Goal: Obtain resource: Download file/media

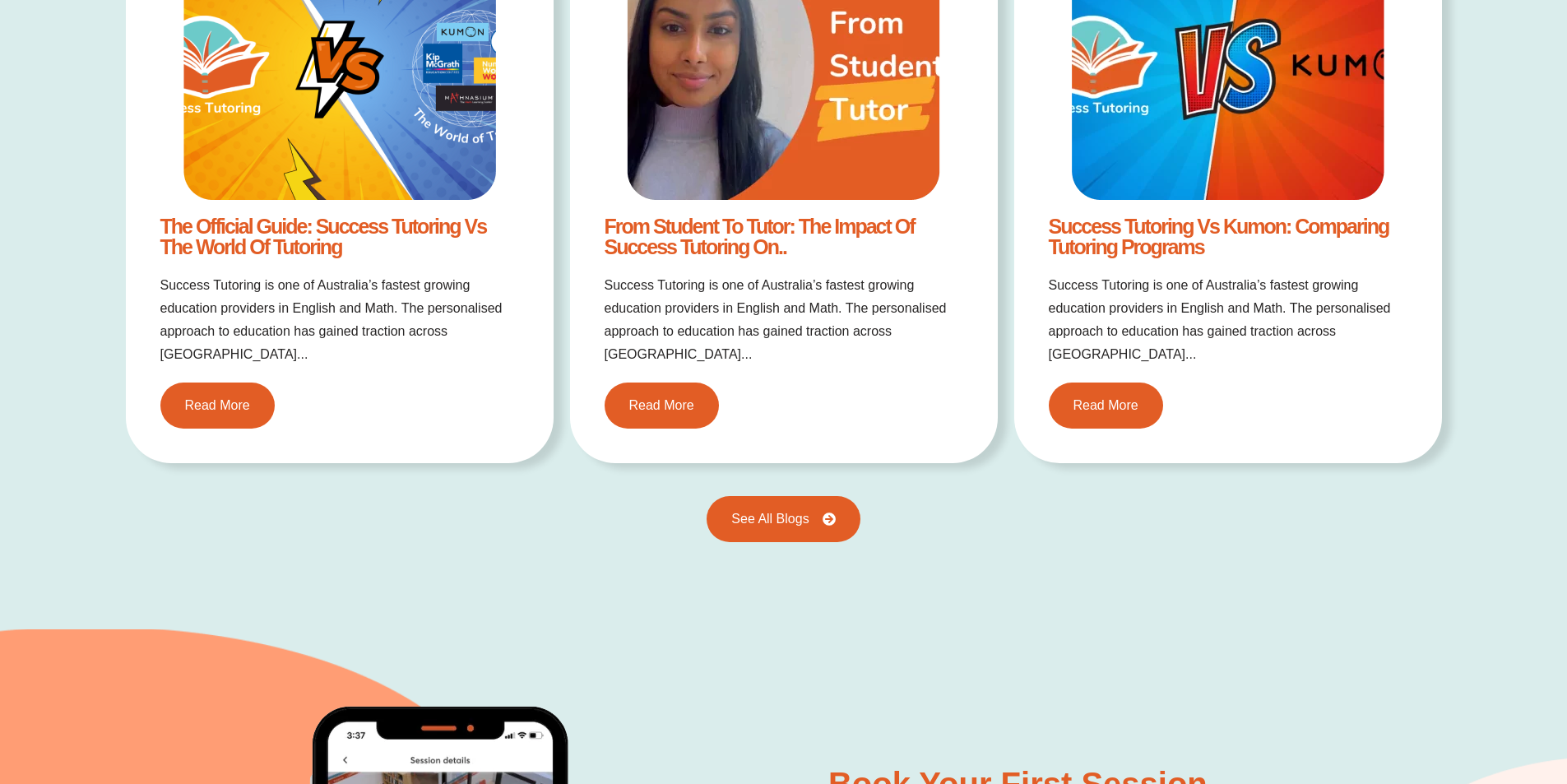
scroll to position [3537, 0]
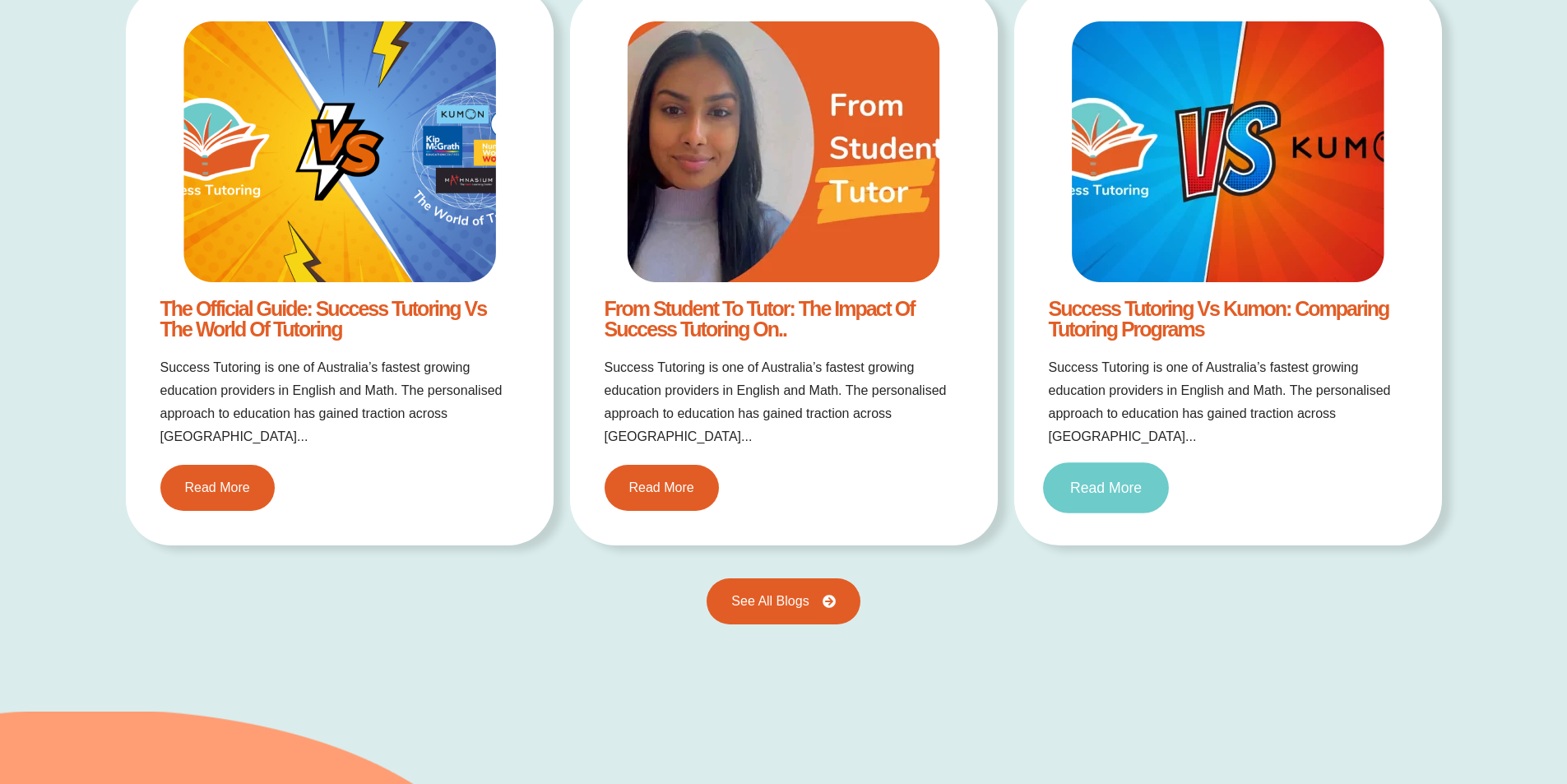
click at [1108, 480] on span "Read More" at bounding box center [1106, 487] width 71 height 14
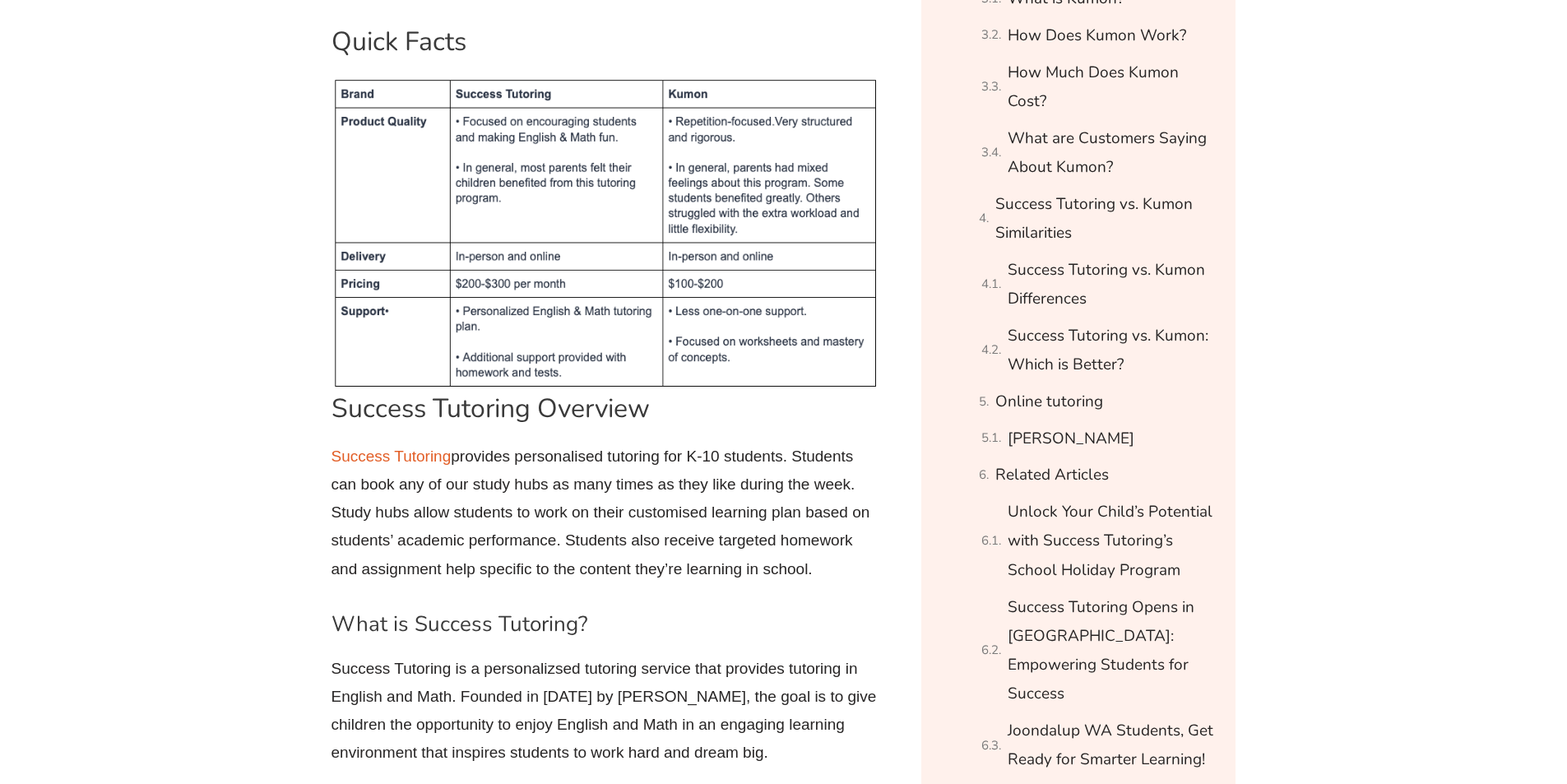
scroll to position [1398, 0]
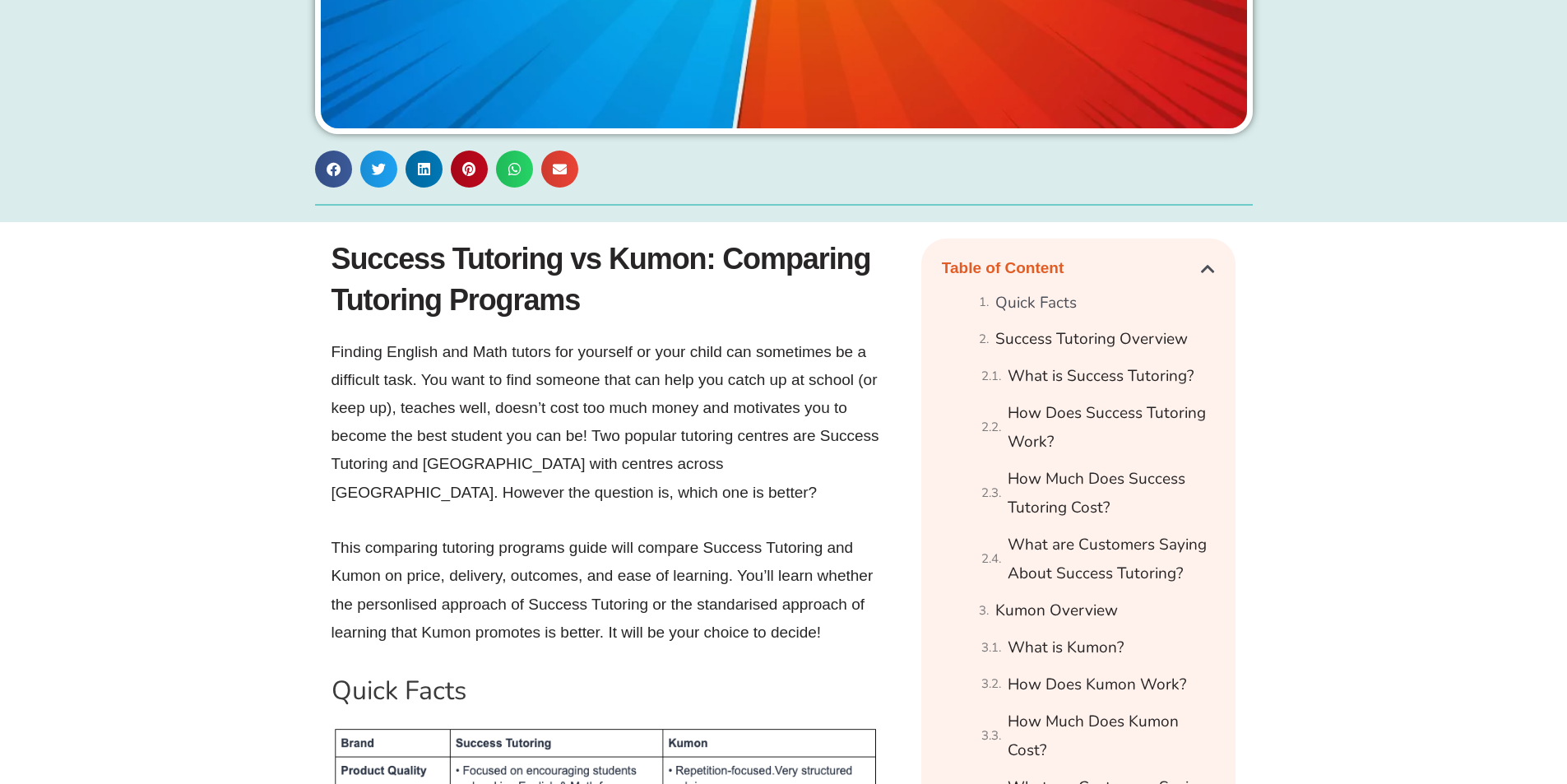
scroll to position [740, 0]
click at [674, 338] on p "Finding English and Math tutors for yourself or your child can sometimes be a d…" at bounding box center [607, 422] width 551 height 168
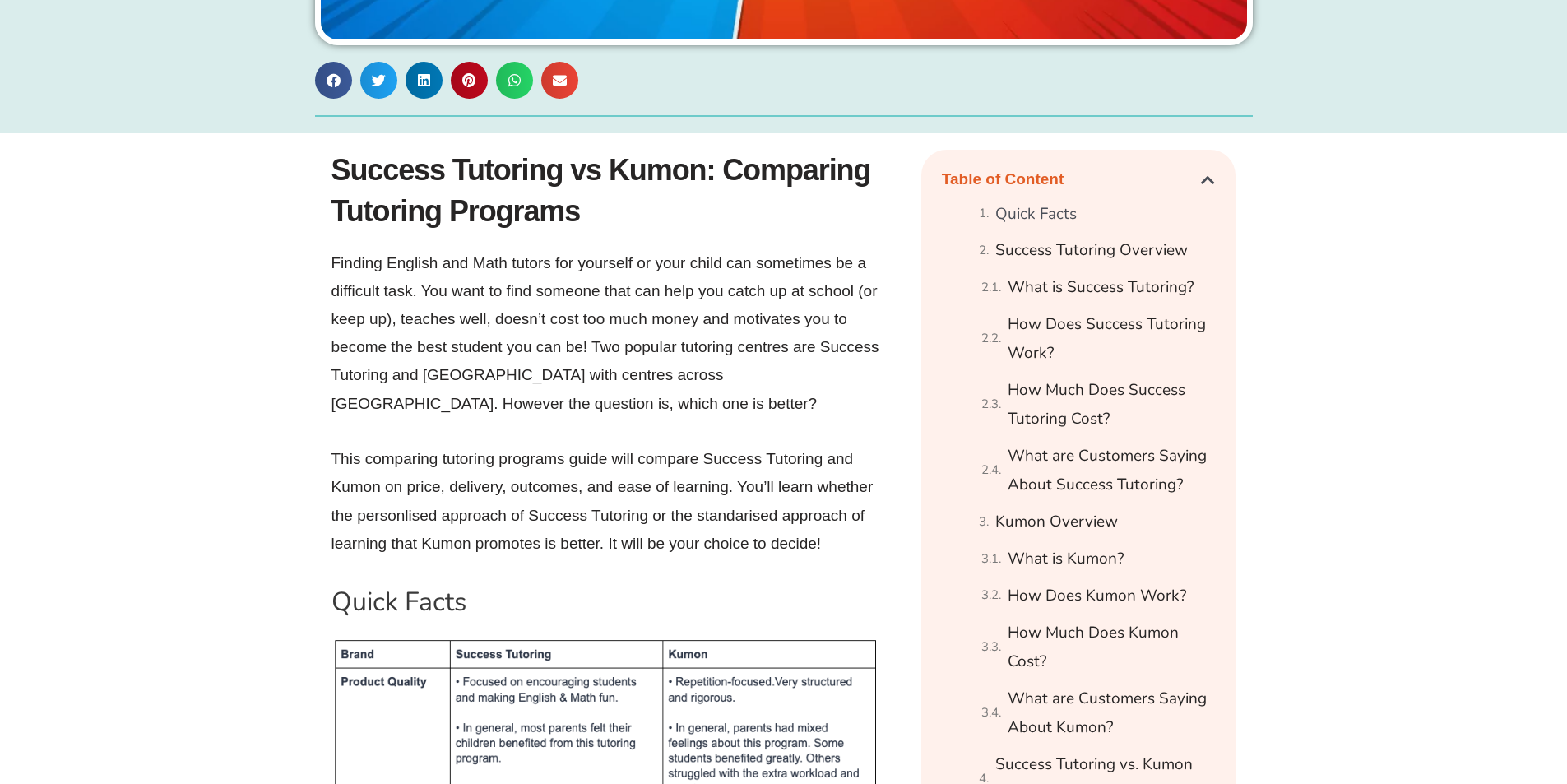
scroll to position [822, 0]
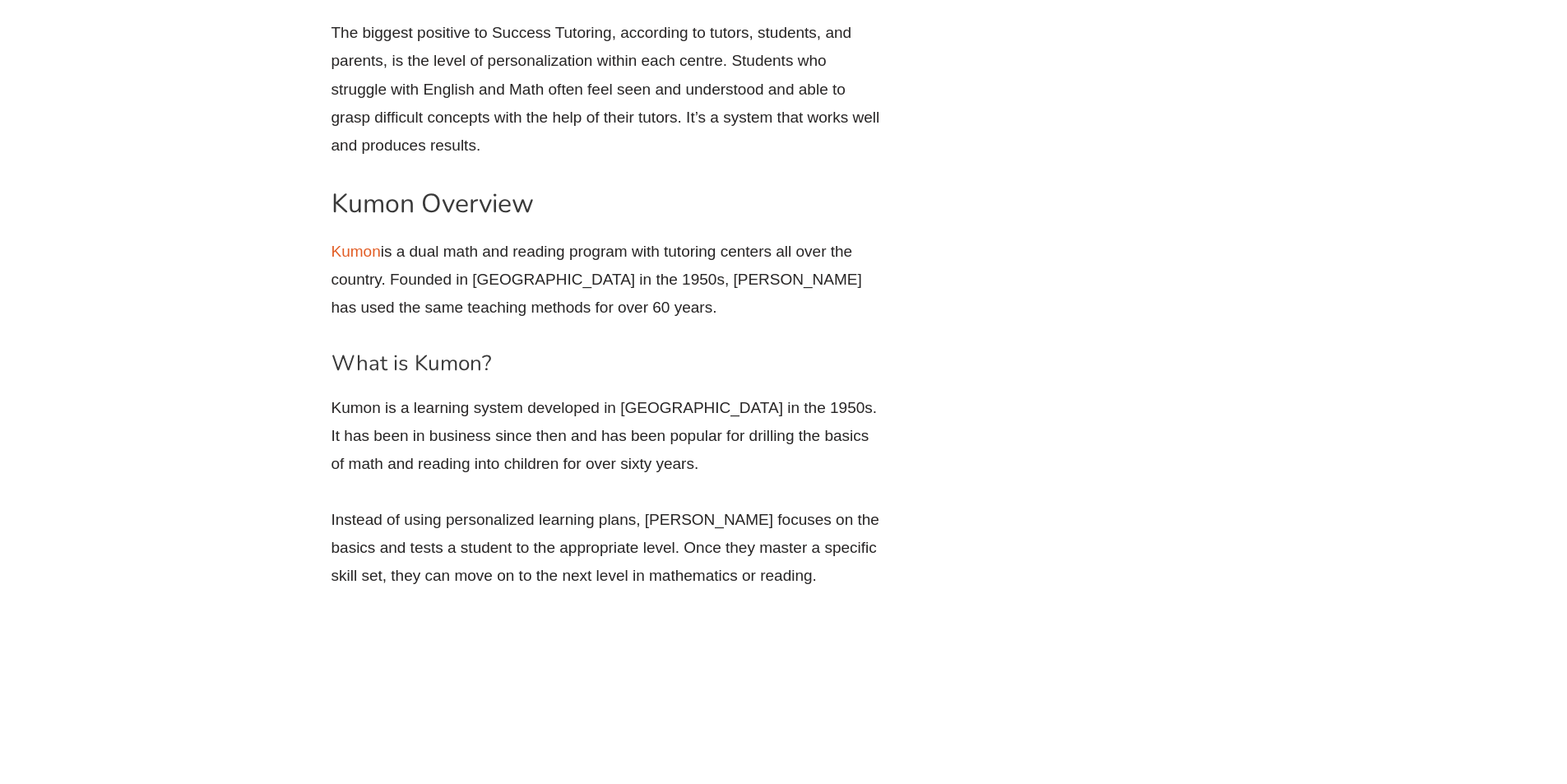
scroll to position [4524, 0]
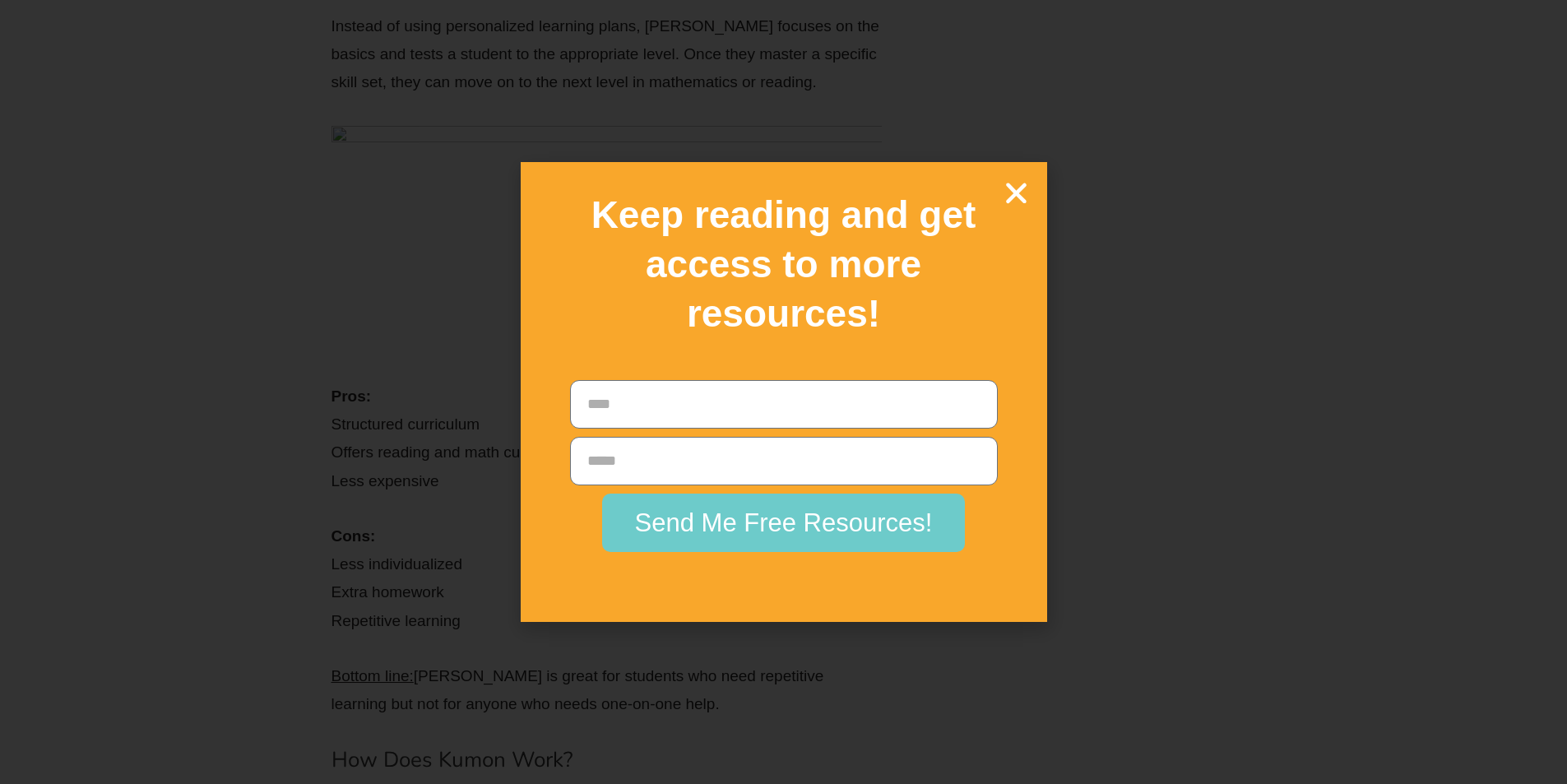
click at [1002, 181] on icon "Close" at bounding box center [1017, 193] width 29 height 29
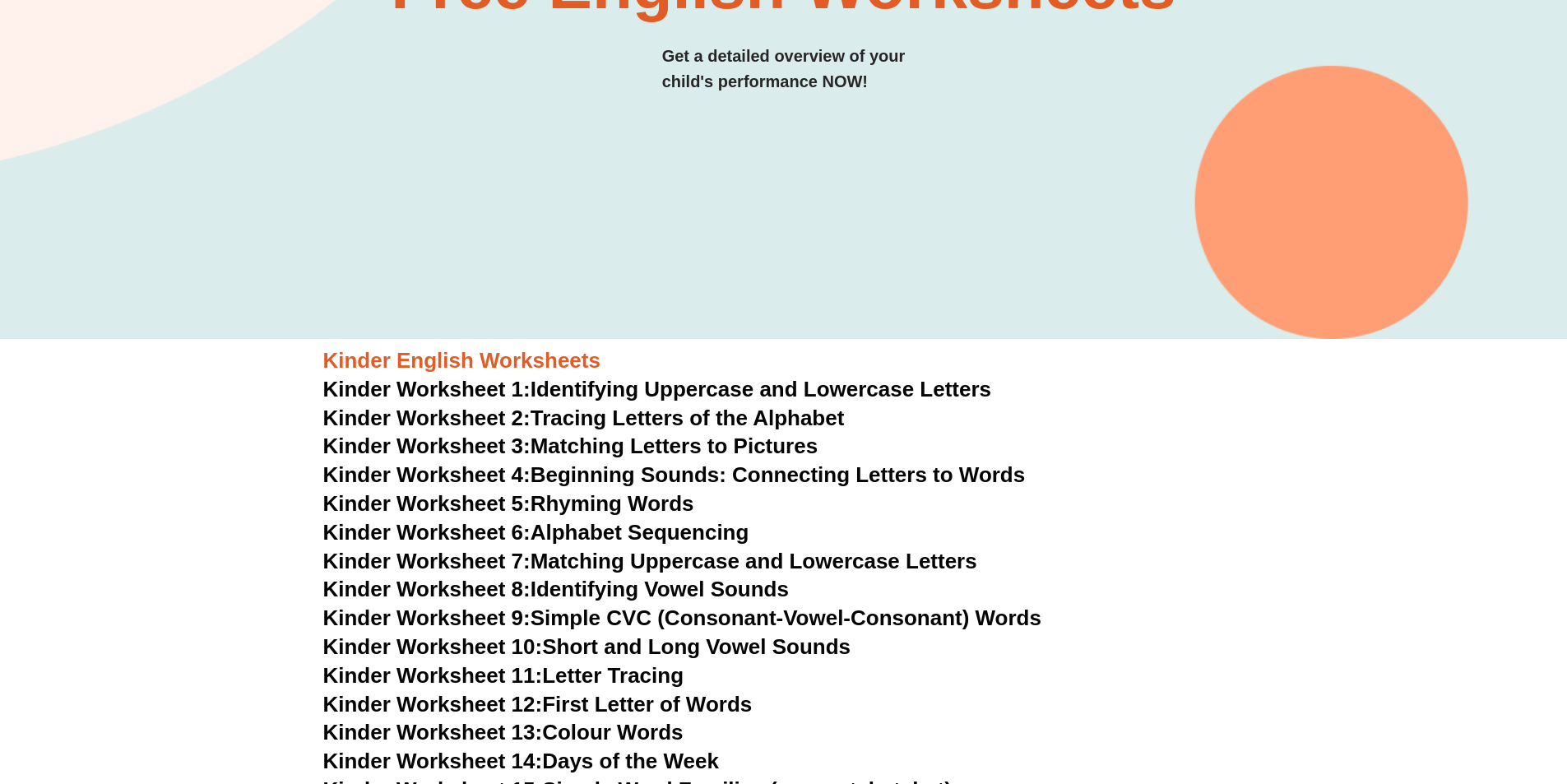
scroll to position [493, 0]
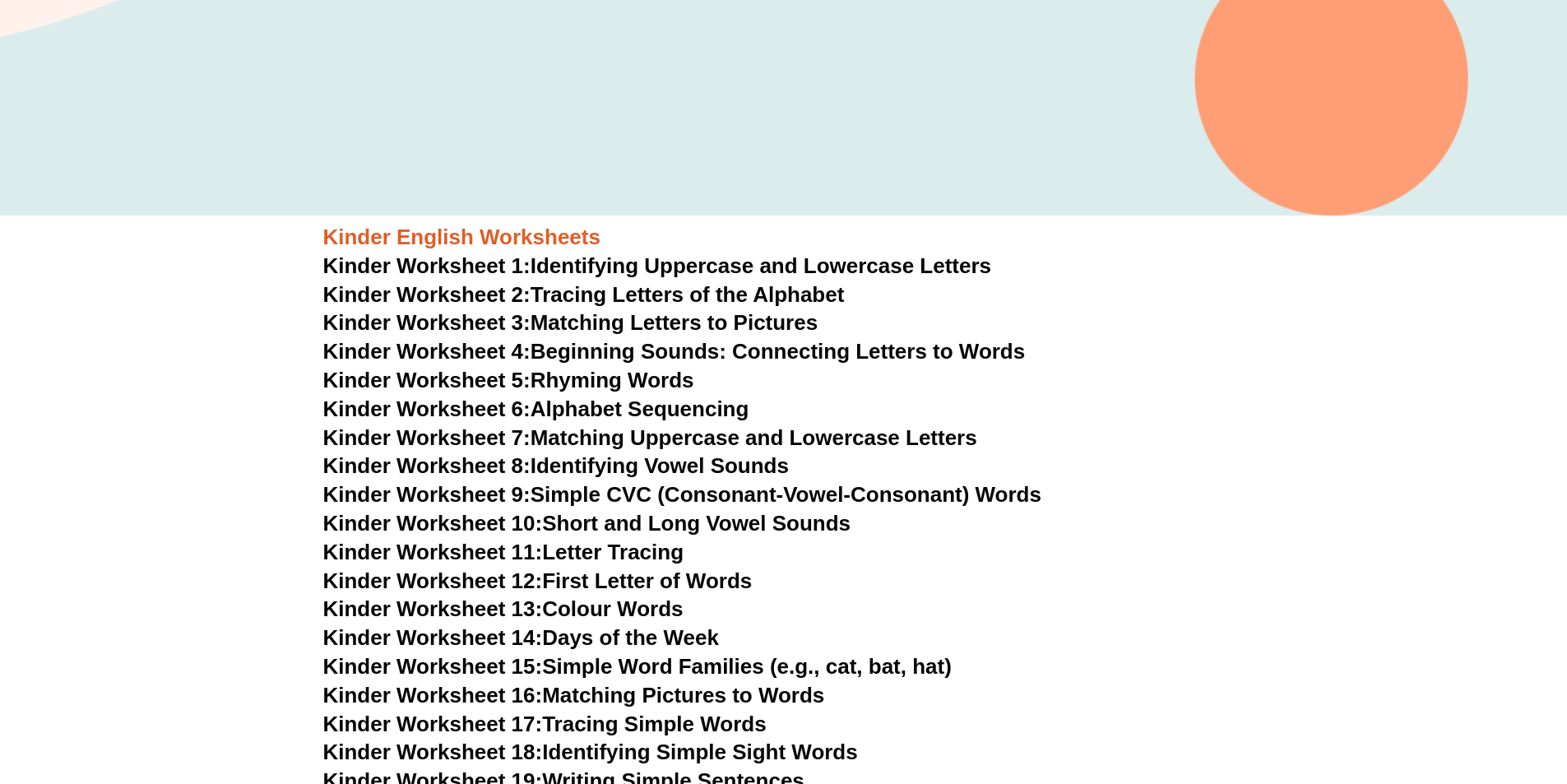
click at [521, 270] on span "Kinder Worksheet 1:" at bounding box center [427, 265] width 208 height 25
click at [323, 253] on link "Kinder Worksheet 1: Identifying Uppercase and Lowercase Letters" at bounding box center [658, 265] width 669 height 25
